Goal: Register for event/course

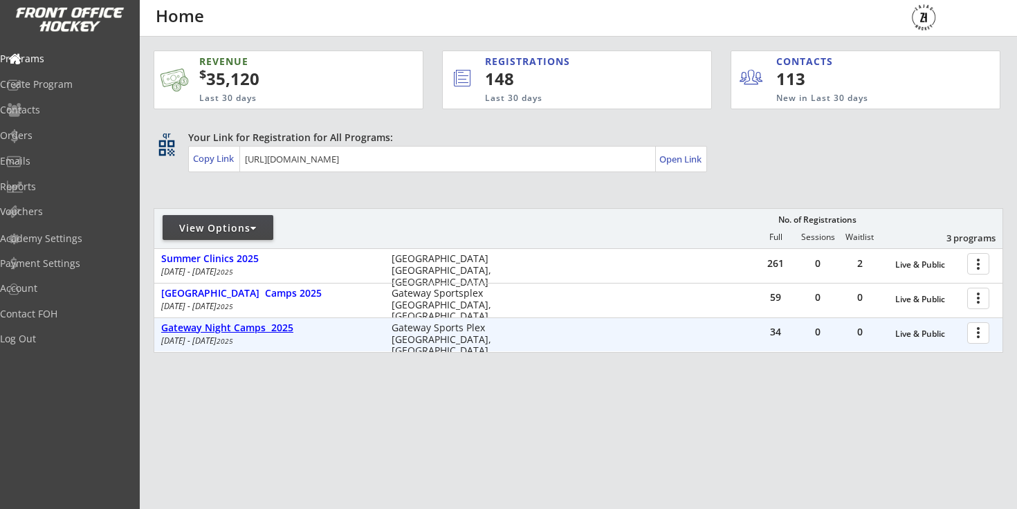
click at [278, 336] on div "Gateway Night Camps 2025 Sep 1 - Sep 5 2025 Gateway Sports Plex Winnipeg, MB" at bounding box center [333, 334] width 359 height 26
click at [287, 325] on div "Gateway Night Camps 2025" at bounding box center [269, 329] width 216 height 12
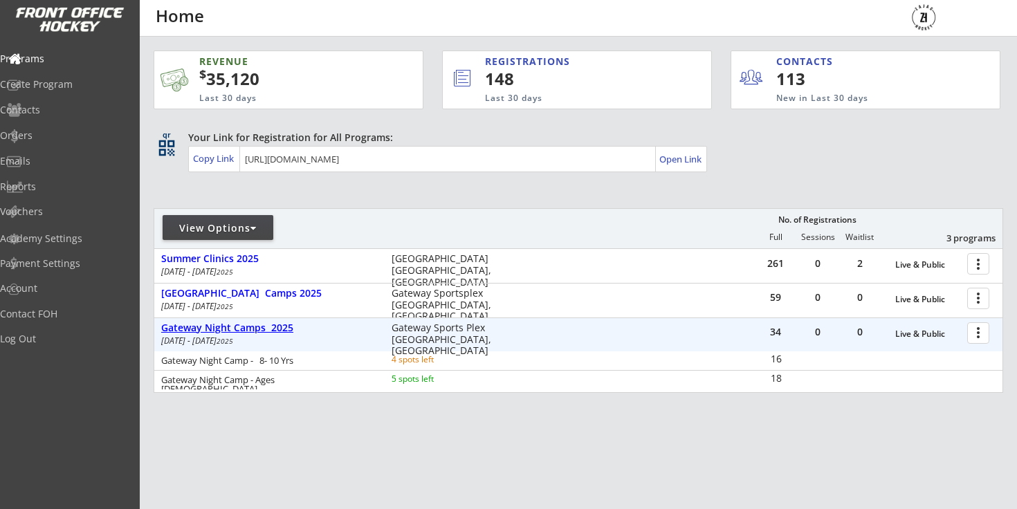
click at [287, 325] on div "Gateway Night Camps 2025" at bounding box center [269, 329] width 216 height 12
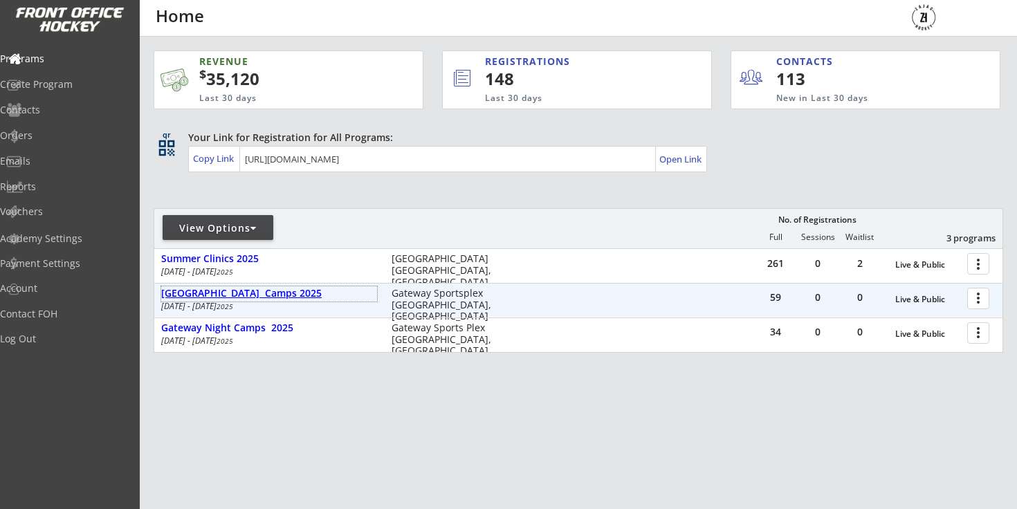
click at [287, 298] on div "[GEOGRAPHIC_DATA] Camps 2025" at bounding box center [269, 294] width 216 height 12
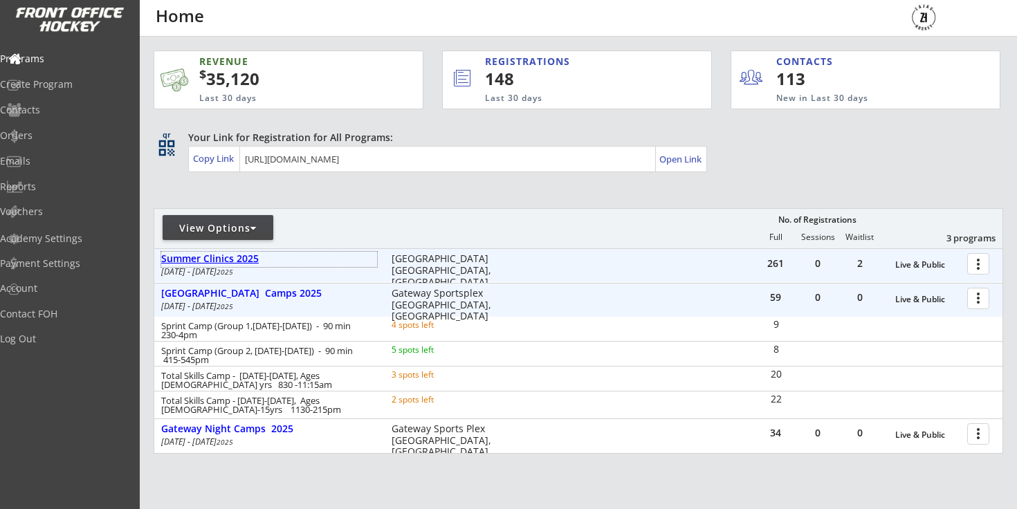
click at [244, 255] on div "Summer Clinics 2025" at bounding box center [269, 259] width 216 height 12
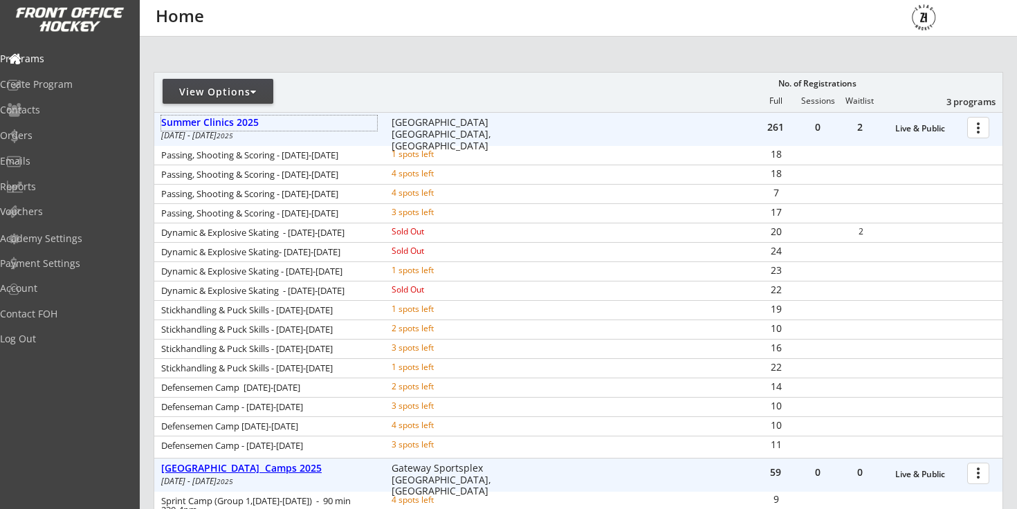
scroll to position [44, 0]
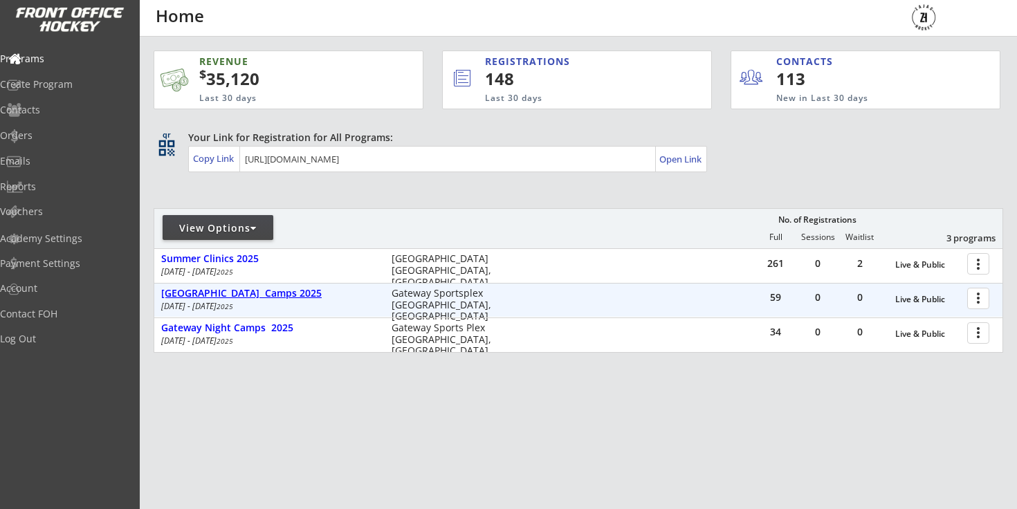
click at [284, 301] on div "[GEOGRAPHIC_DATA] Camps 2025" at bounding box center [269, 294] width 216 height 15
